Goal: Browse casually: Explore the website without a specific task or goal

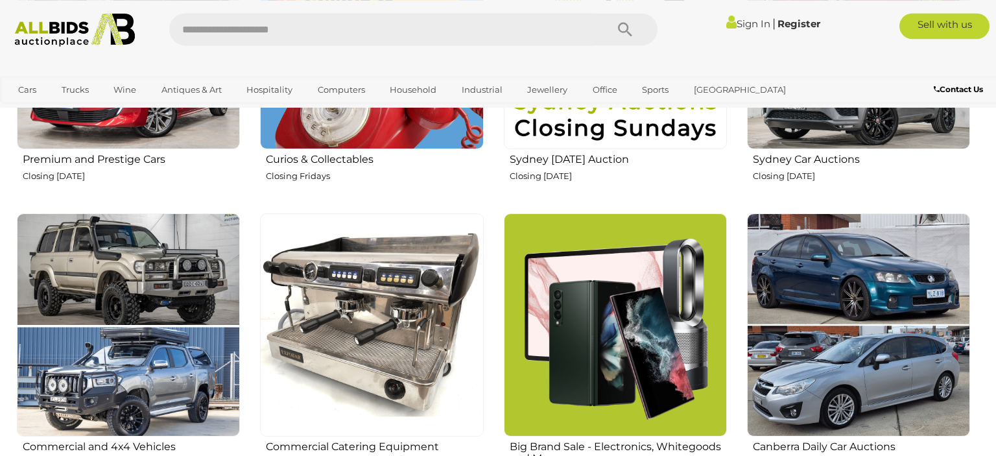
scroll to position [566, 0]
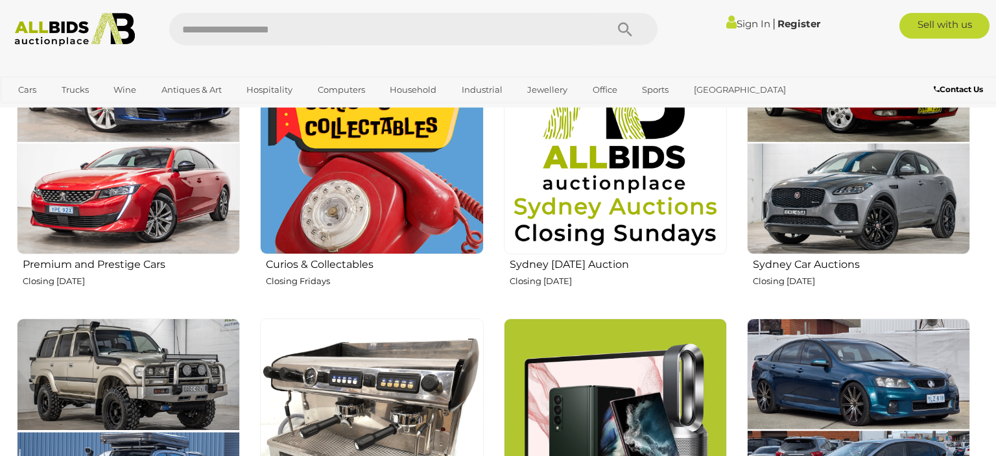
click at [339, 193] on img at bounding box center [371, 142] width 223 height 223
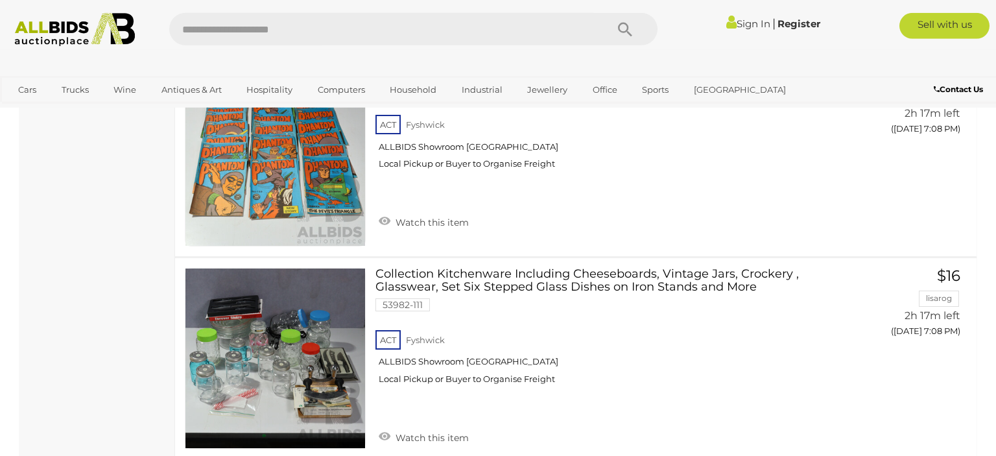
scroll to position [10025, 0]
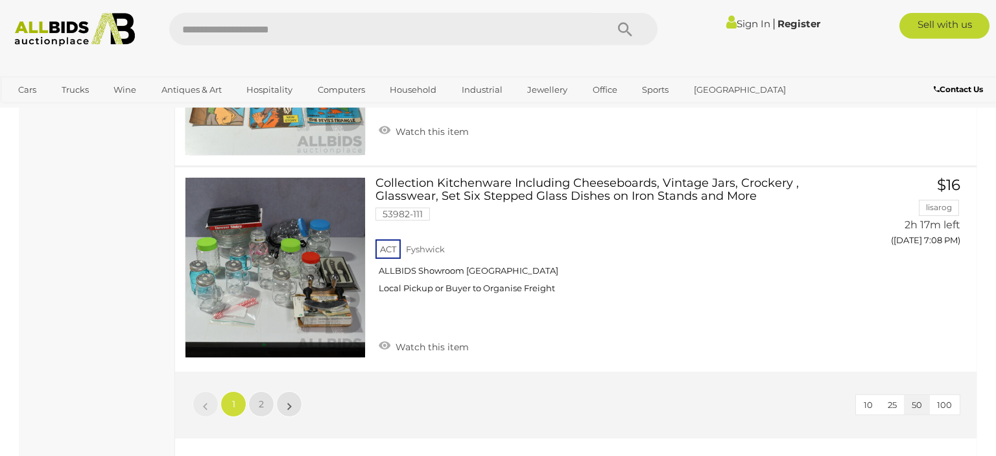
click at [30, 30] on img at bounding box center [75, 30] width 135 height 34
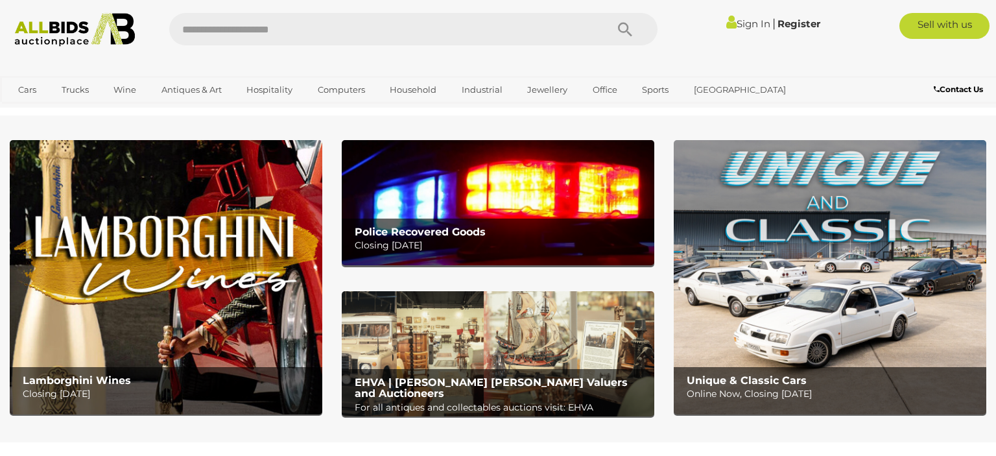
click at [444, 400] on p "For all antiques and collectables auctions visit: EHVA" at bounding box center [501, 408] width 293 height 16
